Goal: Task Accomplishment & Management: Manage account settings

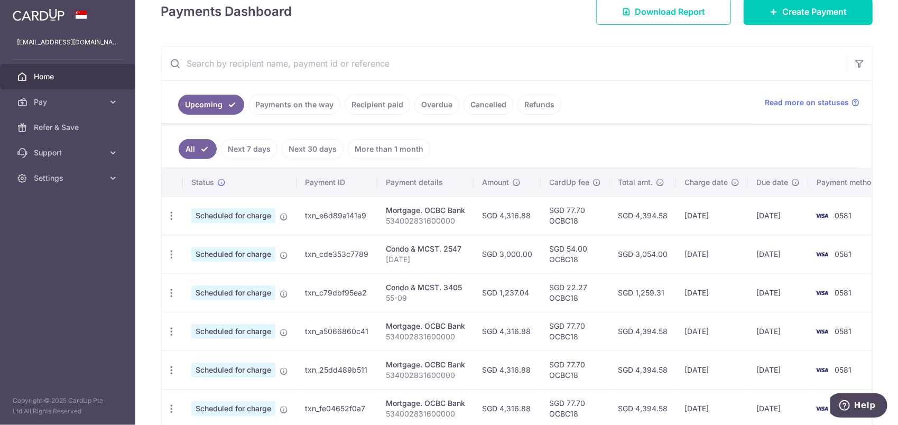
scroll to position [159, 0]
click at [171, 215] on icon "button" at bounding box center [171, 215] width 11 height 11
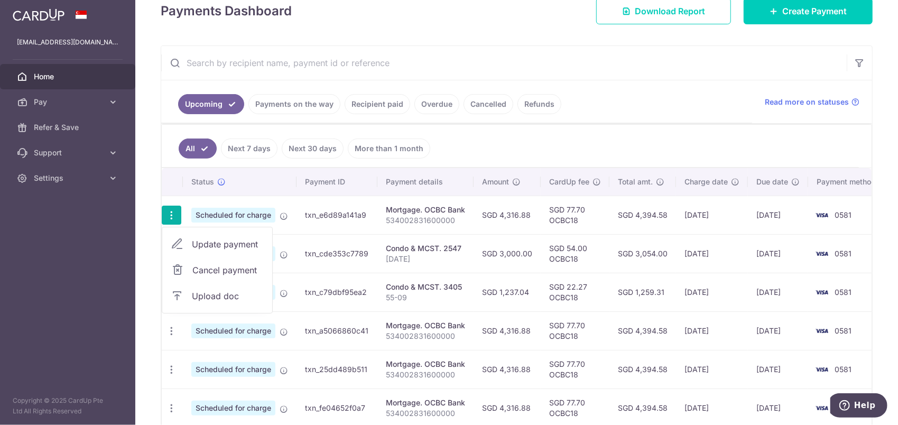
click at [214, 241] on span "Update payment" at bounding box center [228, 244] width 72 height 13
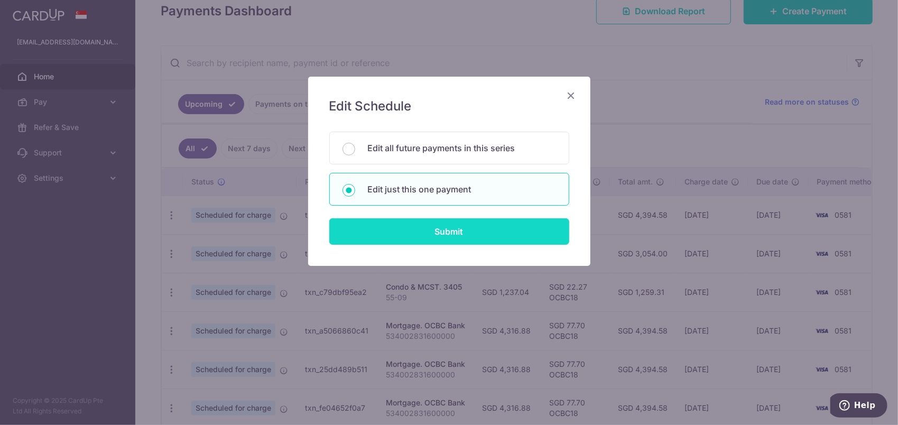
click at [426, 228] on input "Submit" at bounding box center [449, 231] width 240 height 26
radio input "true"
type input "4,316.88"
type input "[DATE]"
type input "534002831600000"
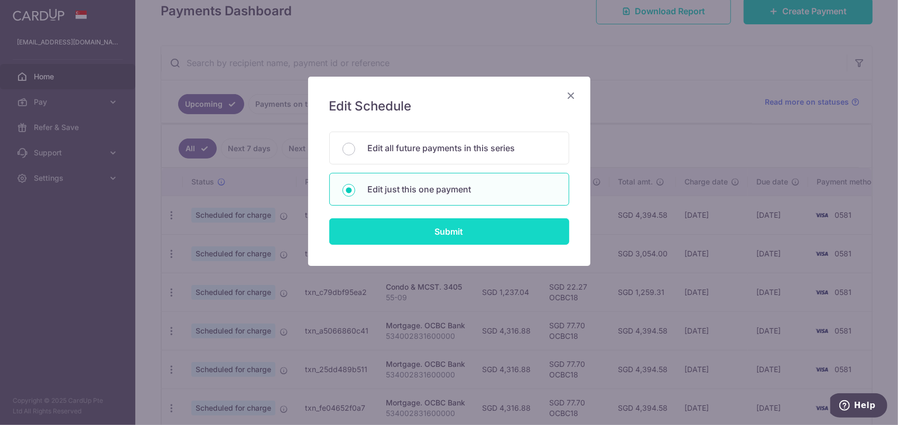
type input "OCBC18"
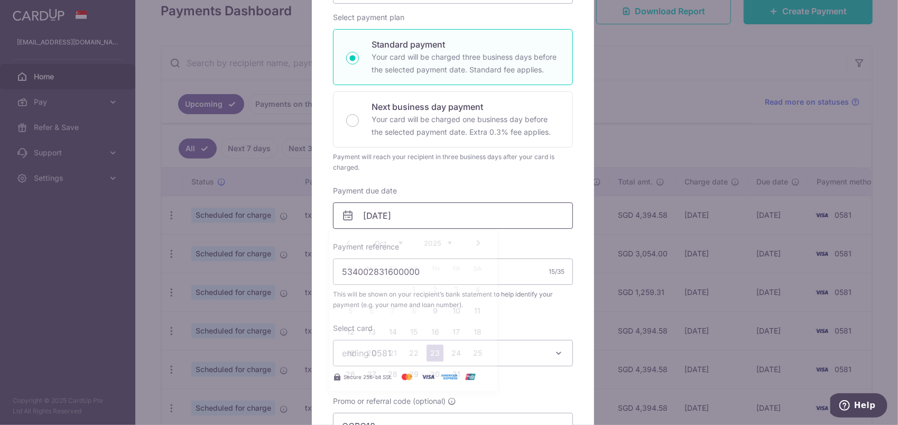
click at [414, 216] on input "[DATE]" at bounding box center [453, 216] width 240 height 26
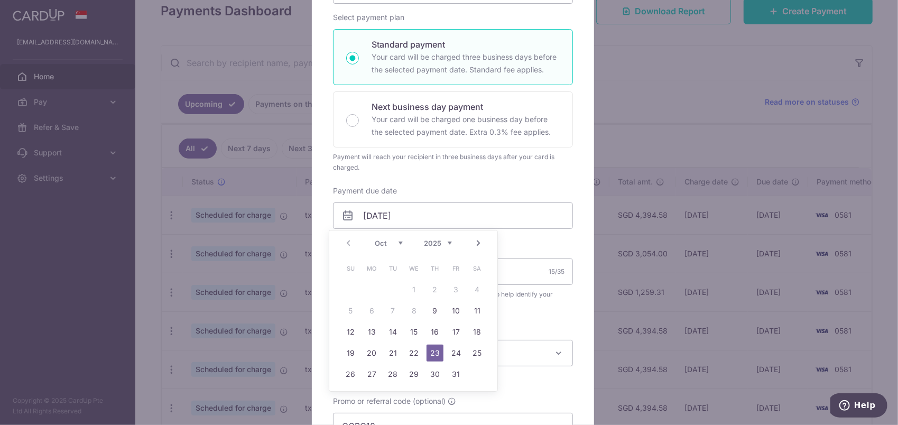
click at [479, 243] on link "Next" at bounding box center [478, 243] width 13 height 13
click at [435, 312] on link "6" at bounding box center [435, 310] width 17 height 17
type input "[DATE]"
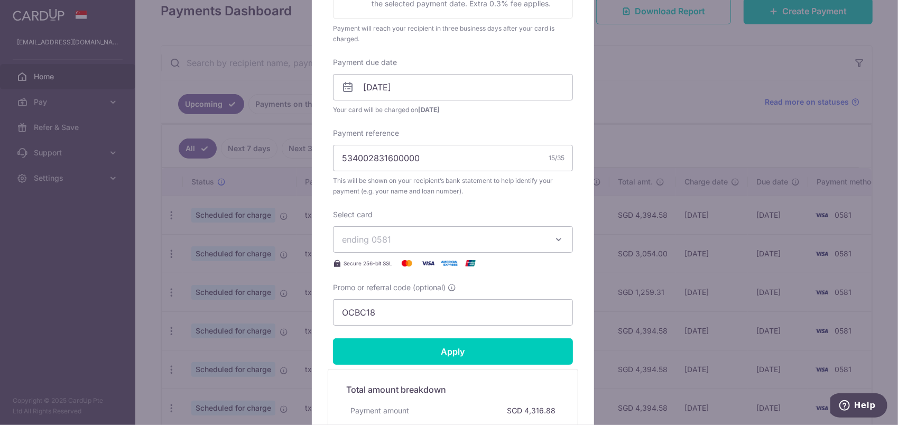
scroll to position [233, 0]
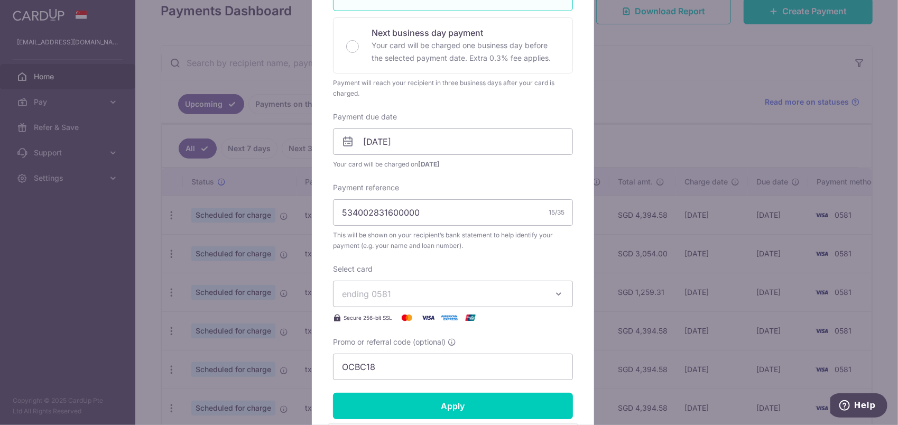
click at [716, 91] on div "Edit payment By clicking apply, you will make changes to all payments to OCBC B…" at bounding box center [449, 212] width 898 height 425
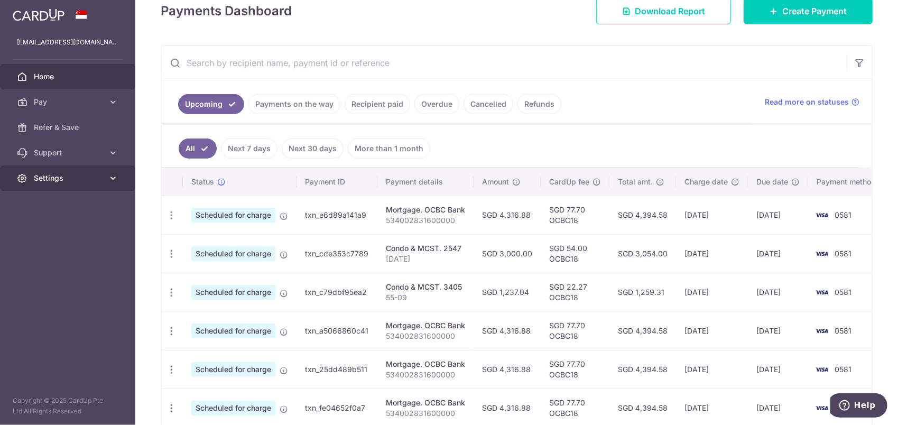
click at [56, 182] on span "Settings" at bounding box center [69, 178] width 70 height 11
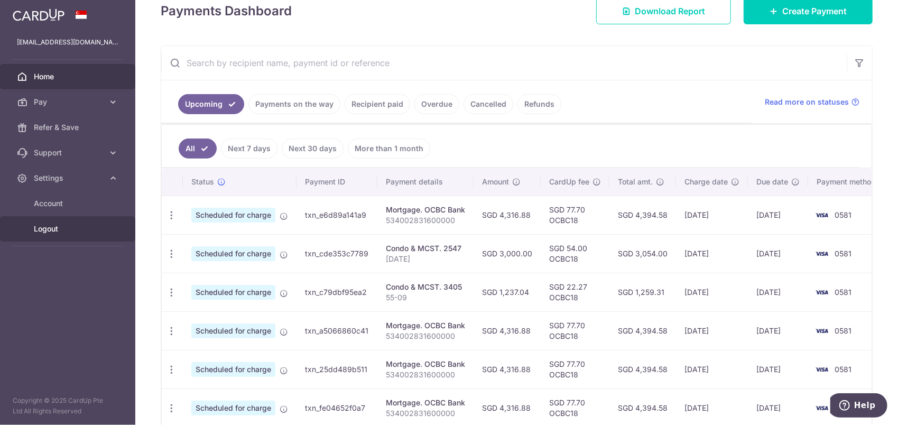
click at [52, 225] on span "Logout" at bounding box center [69, 229] width 70 height 11
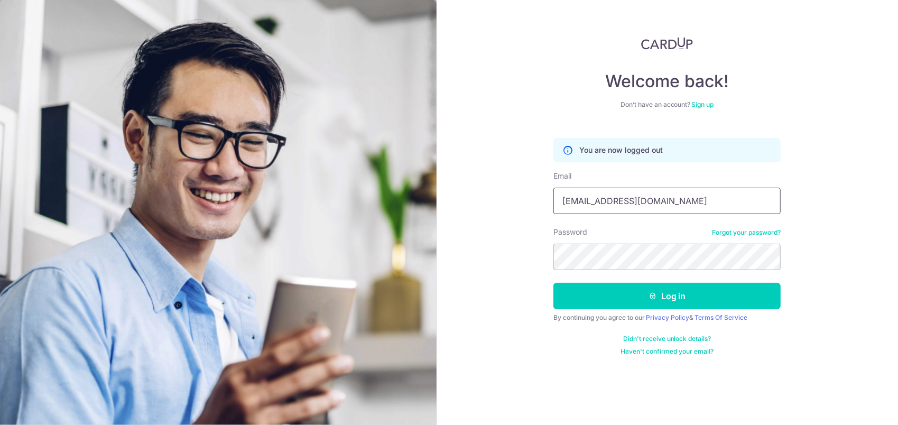
click at [666, 204] on input "[EMAIL_ADDRESS][DOMAIN_NAME]" at bounding box center [667, 201] width 227 height 26
click at [695, 204] on input "[EMAIL_ADDRESS][DOMAIN_NAME]" at bounding box center [667, 201] width 227 height 26
type input "c"
type input "meintan@gmail.com"
click at [554, 283] on button "Log in" at bounding box center [667, 296] width 227 height 26
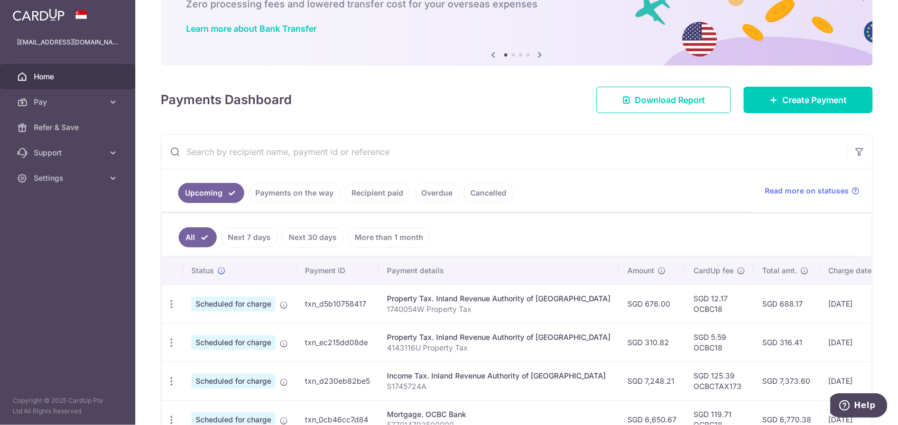
scroll to position [70, 0]
